Goal: Information Seeking & Learning: Learn about a topic

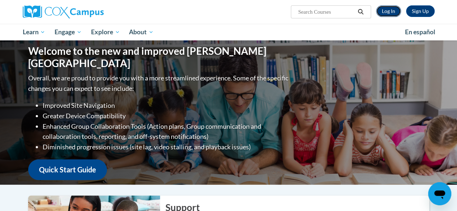
click at [383, 14] on link "Log In" at bounding box center [388, 11] width 25 height 12
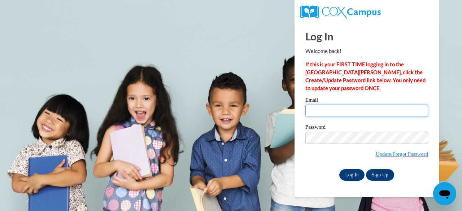
type input "laura.gawronski@muskegonorway.org"
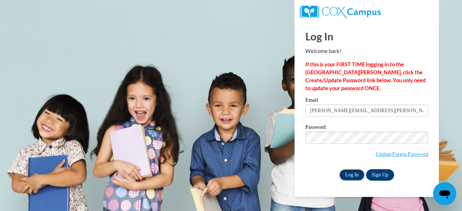
click at [356, 171] on input "Log In" at bounding box center [351, 175] width 25 height 12
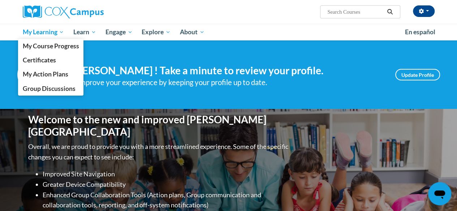
click at [49, 35] on span "My Learning" at bounding box center [43, 32] width 42 height 9
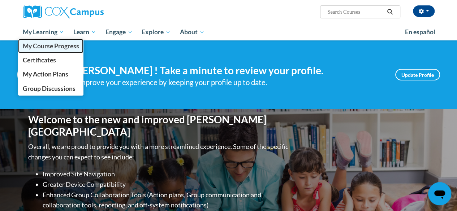
click at [50, 45] on span "My Course Progress" at bounding box center [50, 46] width 56 height 8
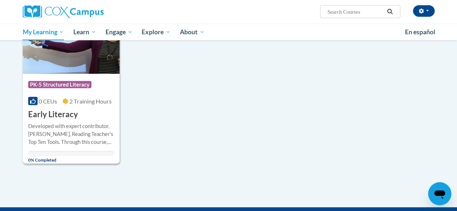
scroll to position [730, 0]
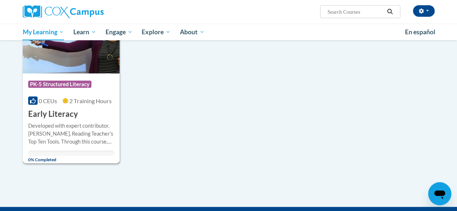
click at [83, 110] on div "Course Category: PK-5 Structured Literacy 0 CEUs 2 Training Hours COURSE Early …" at bounding box center [71, 97] width 97 height 46
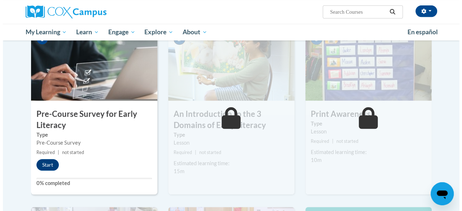
scroll to position [160, 0]
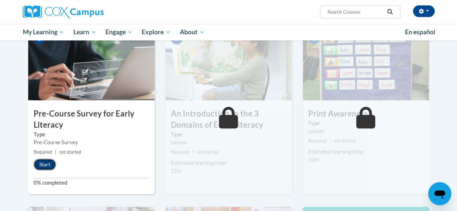
click at [42, 166] on button "Start" at bounding box center [45, 165] width 22 height 12
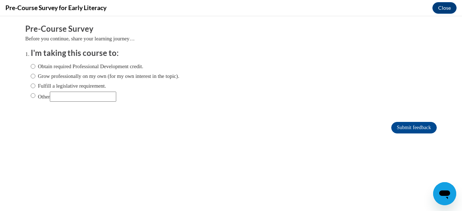
scroll to position [0, 0]
click at [31, 67] on input "Obtain required Professional Development credit." at bounding box center [33, 66] width 5 height 8
radio input "true"
click at [402, 130] on input "Submit feedback" at bounding box center [413, 128] width 45 height 12
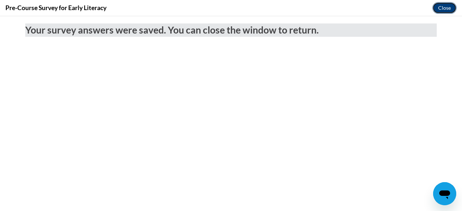
click at [445, 4] on button "Close" at bounding box center [444, 8] width 24 height 12
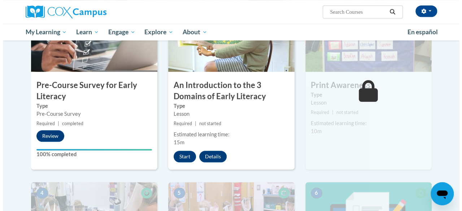
scroll to position [189, 0]
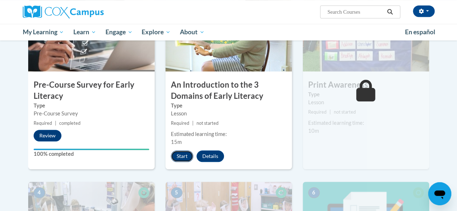
click at [183, 156] on button "Start" at bounding box center [182, 157] width 22 height 12
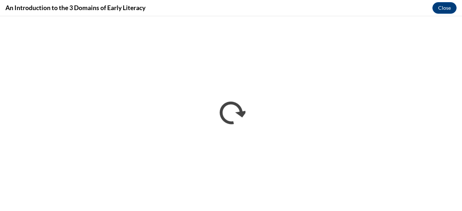
scroll to position [0, 0]
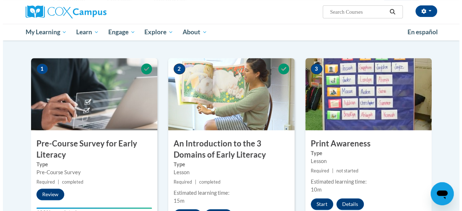
scroll to position [198, 0]
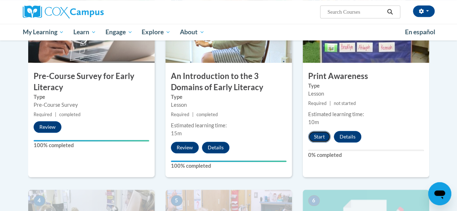
click at [315, 136] on button "Start" at bounding box center [319, 137] width 22 height 12
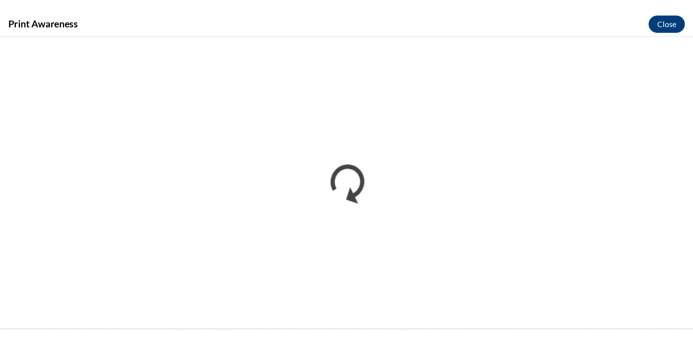
scroll to position [0, 0]
